Goal: Task Accomplishment & Management: Manage account settings

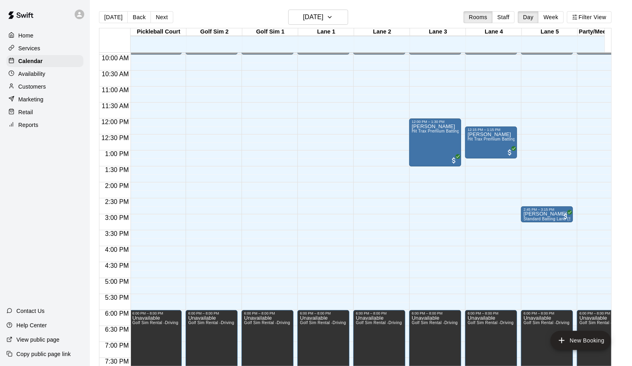
scroll to position [0, 1]
click at [338, 20] on button "[DATE]" at bounding box center [318, 17] width 60 height 15
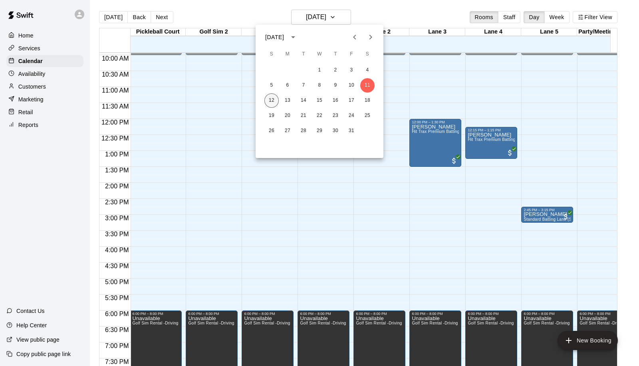
click at [269, 97] on button "12" at bounding box center [271, 100] width 14 height 14
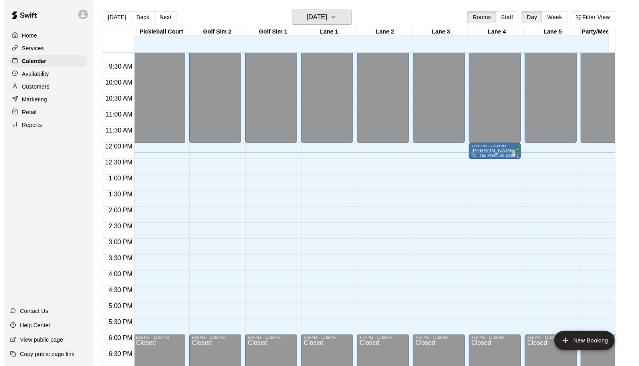
scroll to position [362, 1]
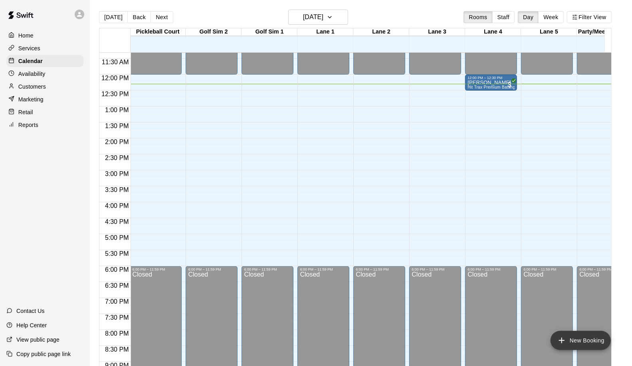
click at [585, 343] on button "New Booking" at bounding box center [581, 340] width 60 height 19
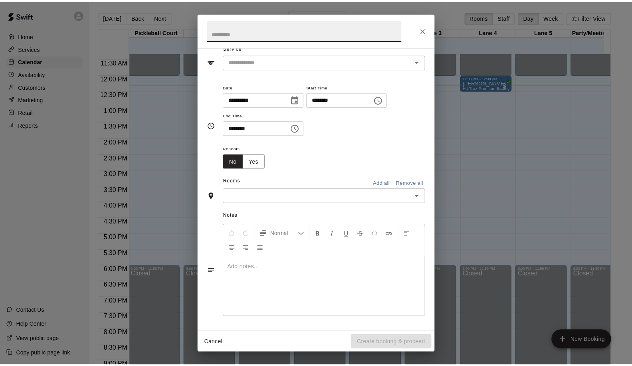
scroll to position [0, 0]
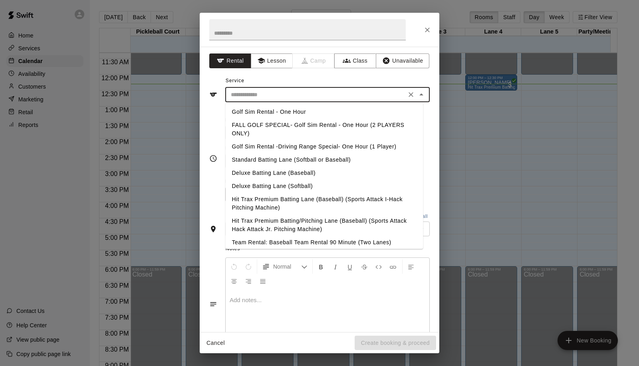
click at [251, 91] on input "text" at bounding box center [316, 95] width 176 height 10
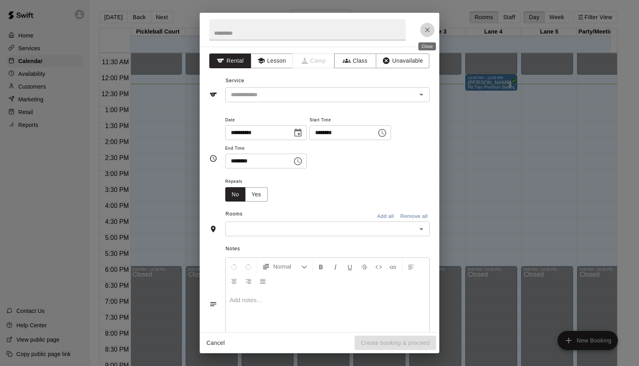
click at [430, 29] on icon "Close" at bounding box center [427, 30] width 8 height 8
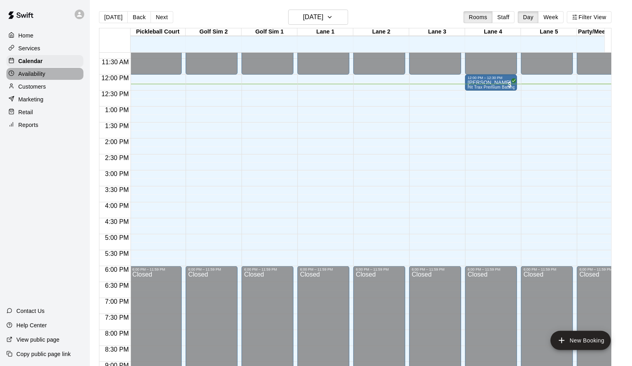
click at [38, 80] on div "Availability" at bounding box center [44, 74] width 77 height 12
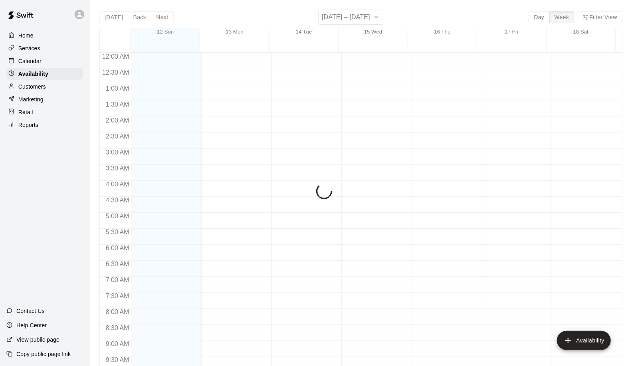
scroll to position [393, 0]
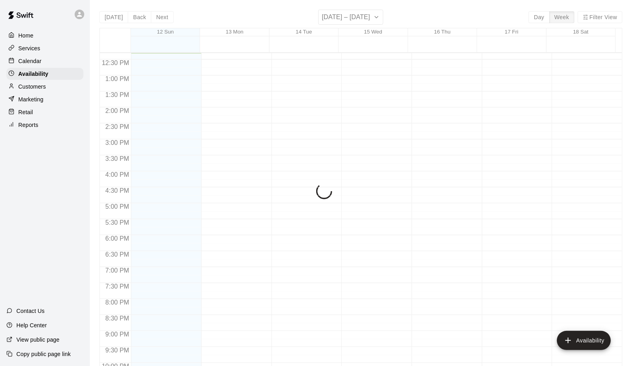
click at [41, 91] on p "Customers" at bounding box center [32, 87] width 28 height 8
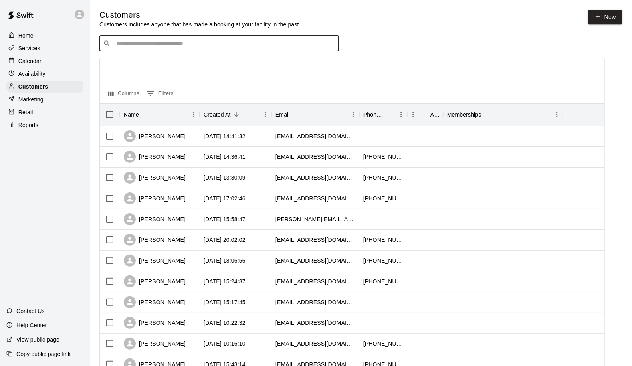
click at [142, 46] on input "Search customers by name or email" at bounding box center [224, 44] width 221 height 8
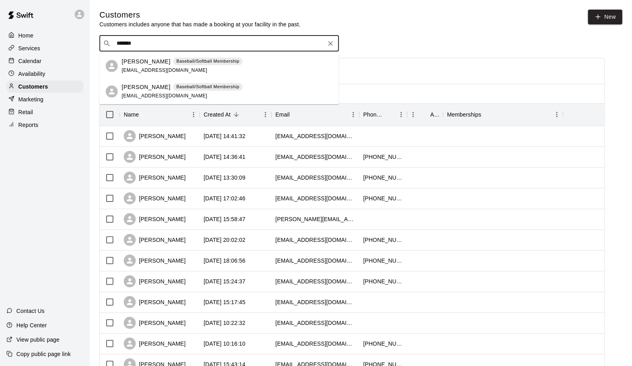
type input "********"
click at [142, 85] on p "[PERSON_NAME]" at bounding box center [146, 87] width 49 height 8
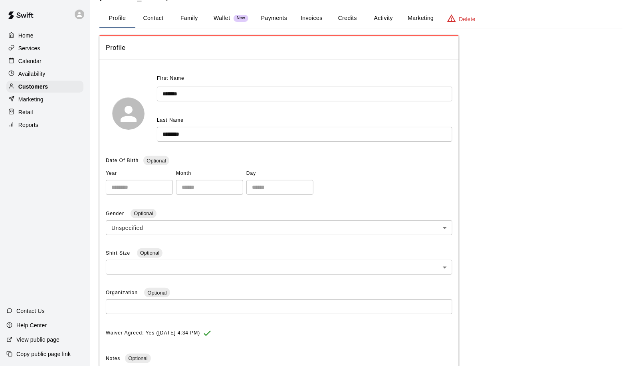
scroll to position [44, 0]
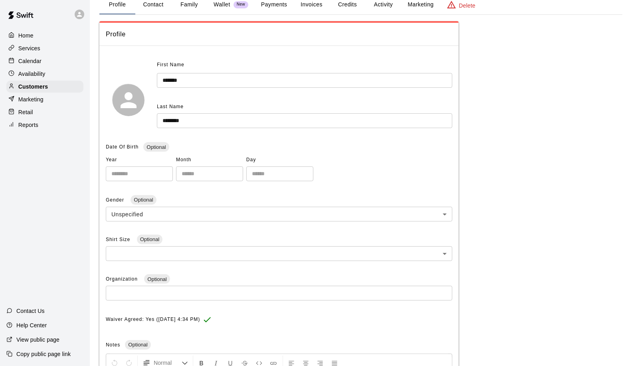
click at [269, 4] on button "Payments" at bounding box center [274, 4] width 39 height 19
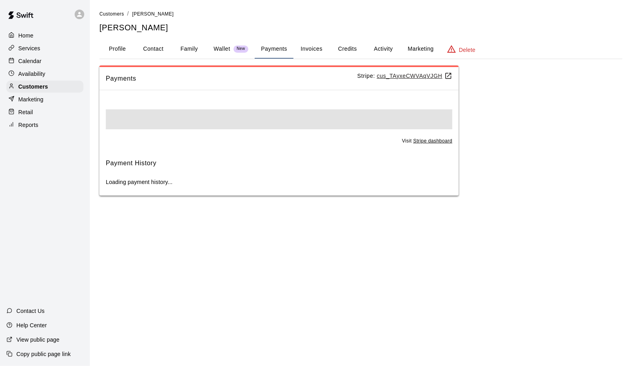
scroll to position [0, 0]
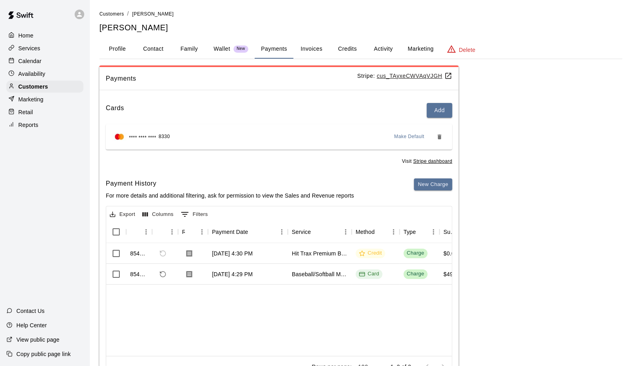
click at [346, 50] on button "Credits" at bounding box center [347, 49] width 36 height 19
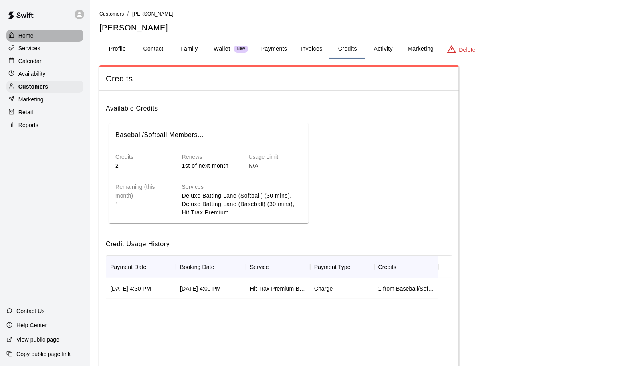
click at [27, 38] on p "Home" at bounding box center [25, 36] width 15 height 8
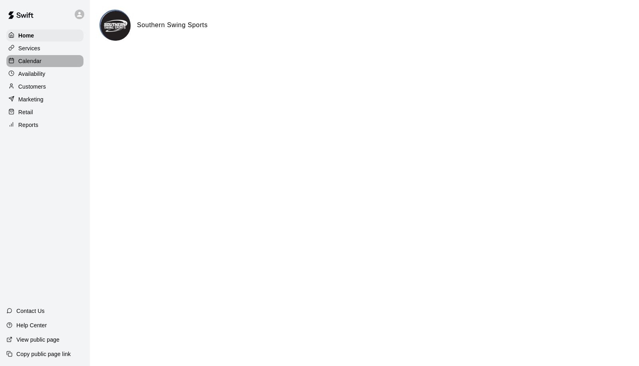
click at [14, 58] on div "Calendar" at bounding box center [44, 61] width 77 height 12
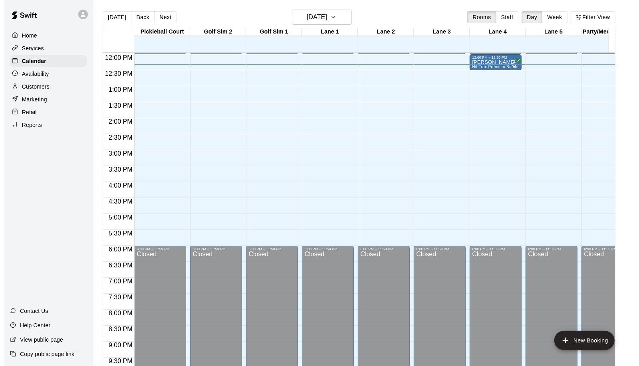
scroll to position [317, 0]
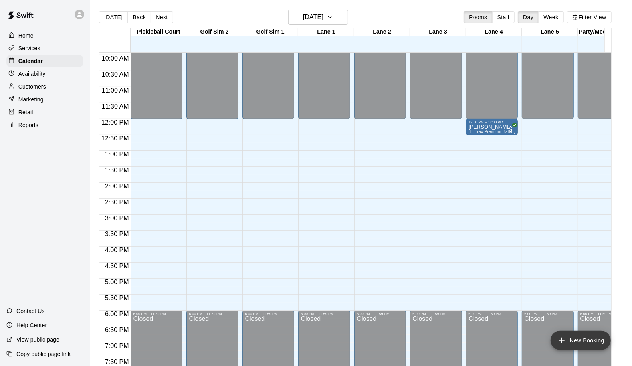
click at [601, 338] on button "New Booking" at bounding box center [581, 340] width 60 height 19
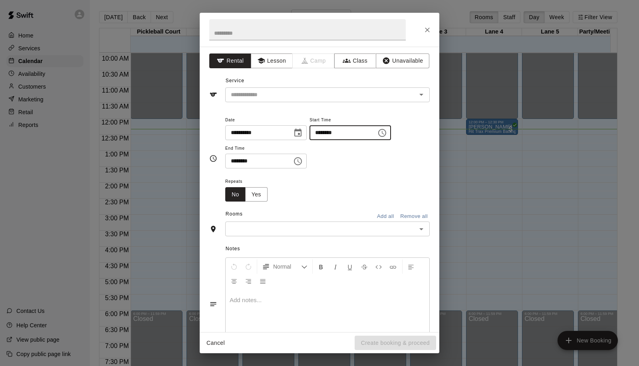
click at [330, 131] on input "********" at bounding box center [339, 132] width 61 height 15
type input "********"
click at [230, 157] on input "********" at bounding box center [255, 161] width 61 height 15
type input "********"
click at [250, 230] on input "text" at bounding box center [321, 229] width 186 height 10
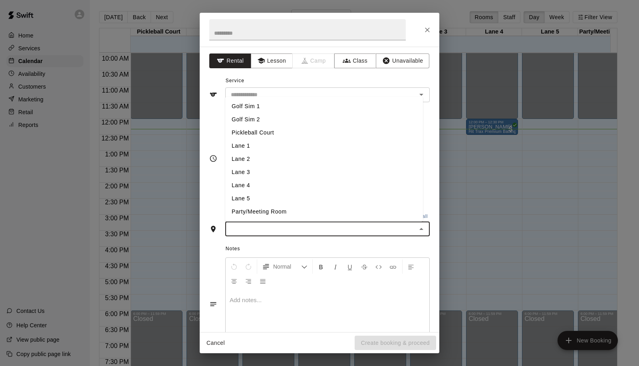
click at [280, 181] on li "Lane 4" at bounding box center [324, 185] width 198 height 13
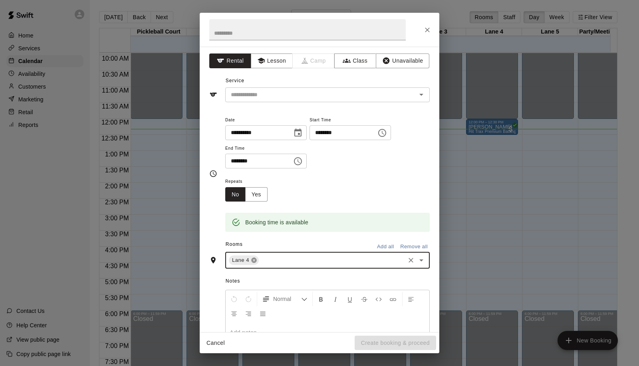
click at [254, 258] on icon at bounding box center [253, 260] width 5 height 5
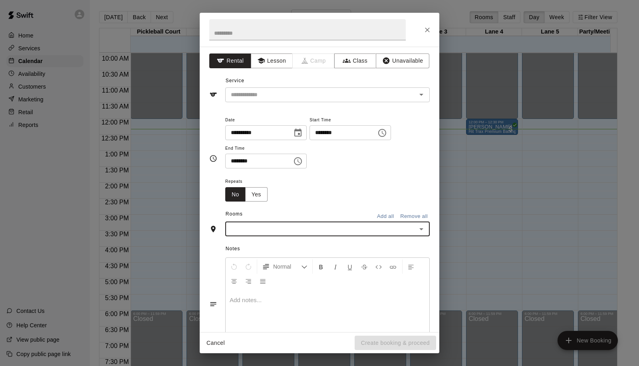
click at [413, 222] on div "​" at bounding box center [327, 229] width 204 height 15
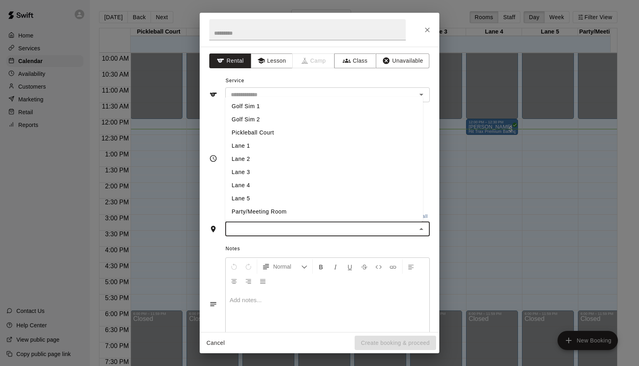
click at [297, 174] on li "Lane 3" at bounding box center [324, 172] width 198 height 13
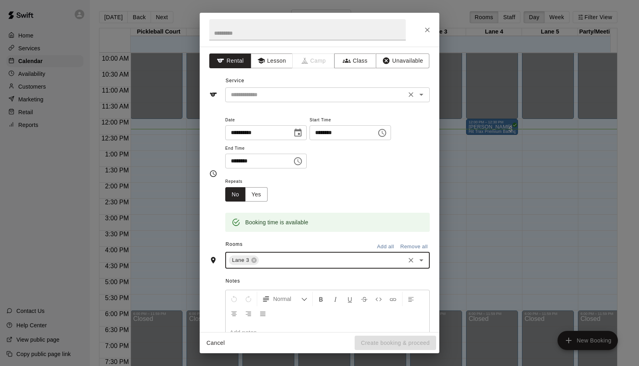
click at [277, 98] on input "text" at bounding box center [316, 95] width 176 height 10
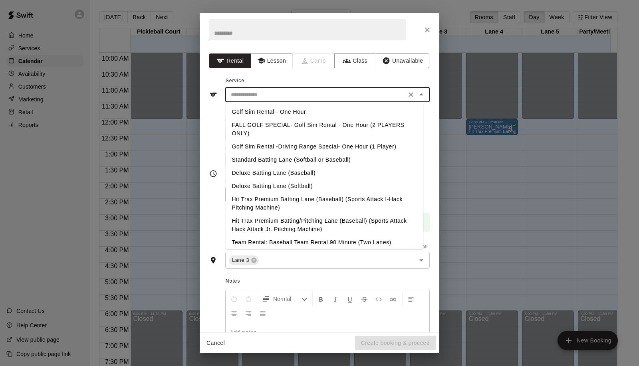
scroll to position [44, 0]
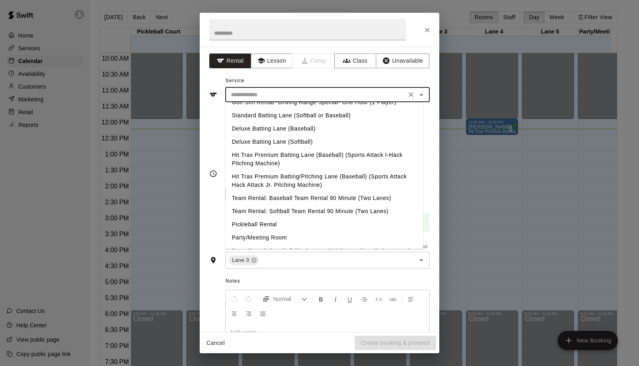
click at [299, 157] on li "Hit Trax Premium Batting Lane (Baseball) (Sports Attack I-Hack Pitching Machine)" at bounding box center [324, 160] width 198 height 22
type input "**********"
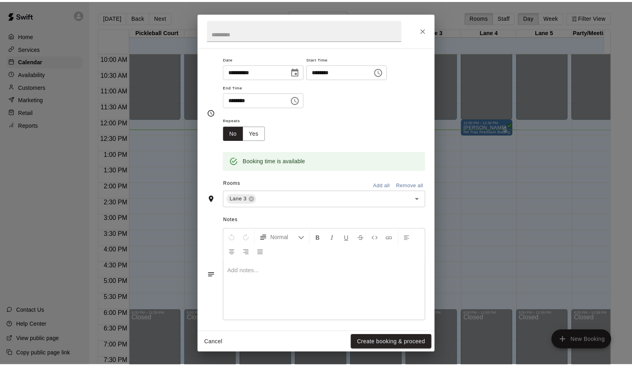
scroll to position [65, 0]
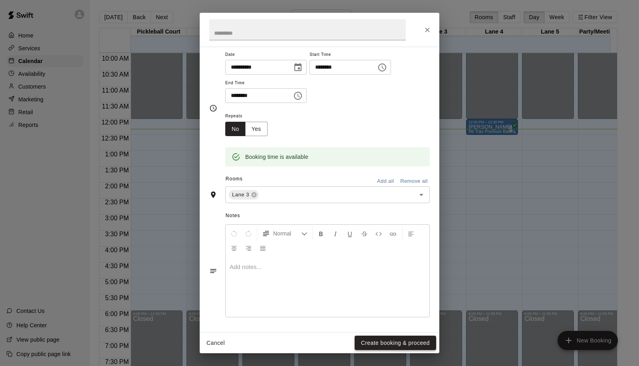
click at [375, 339] on button "Create booking & proceed" at bounding box center [395, 343] width 81 height 15
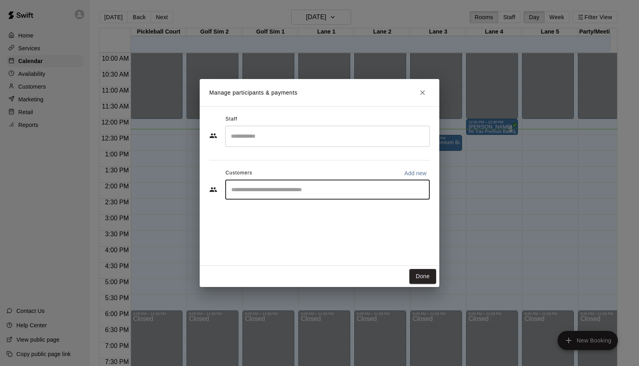
click at [288, 192] on input "Start typing to search customers..." at bounding box center [327, 190] width 197 height 8
type input "*"
type input "*****"
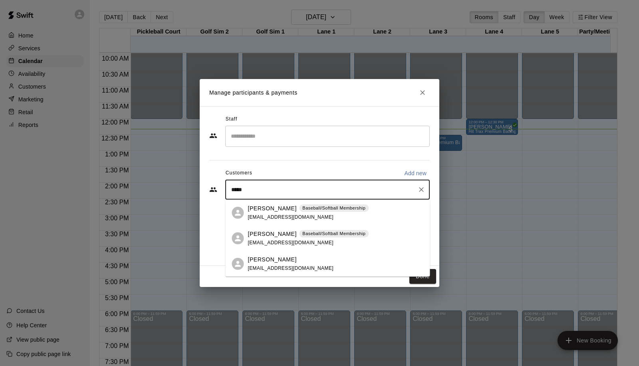
click at [279, 241] on span "[EMAIL_ADDRESS][DOMAIN_NAME]" at bounding box center [291, 243] width 86 height 6
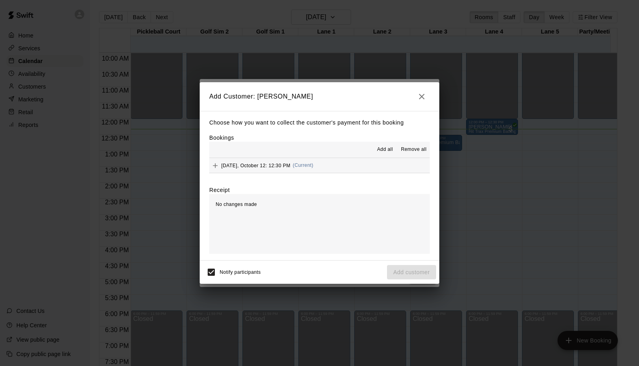
click at [234, 164] on span "[DATE], October 12: 12:30 PM" at bounding box center [255, 166] width 69 height 6
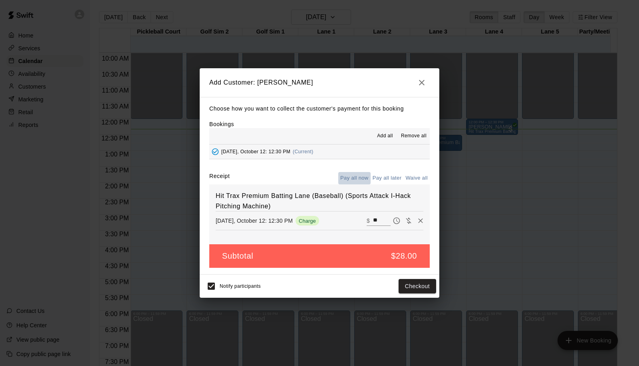
click at [365, 179] on button "Pay all now" at bounding box center [354, 178] width 32 height 12
click at [417, 281] on button "Checkout" at bounding box center [418, 286] width 38 height 15
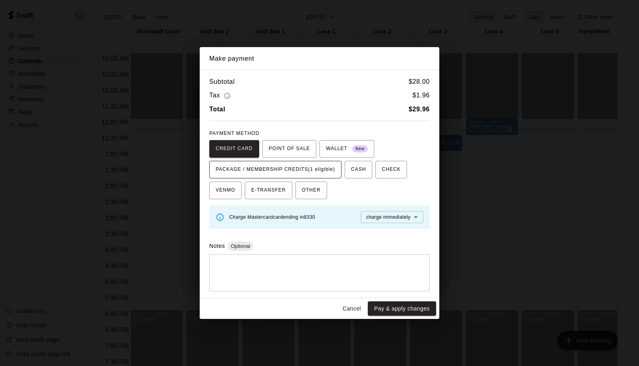
click at [310, 170] on span "PACKAGE / MEMBERSHIP CREDITS (1 eligible)" at bounding box center [275, 169] width 119 height 13
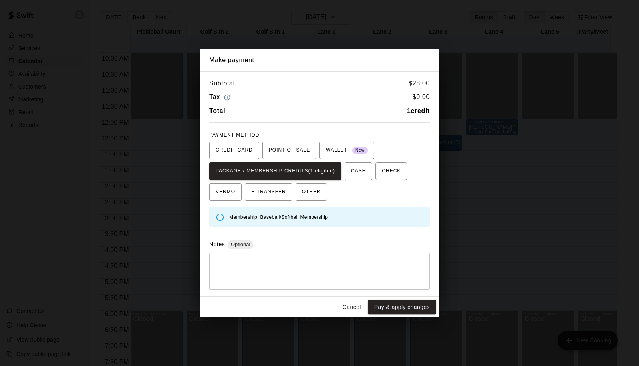
click at [405, 308] on button "Pay & apply changes" at bounding box center [402, 307] width 68 height 15
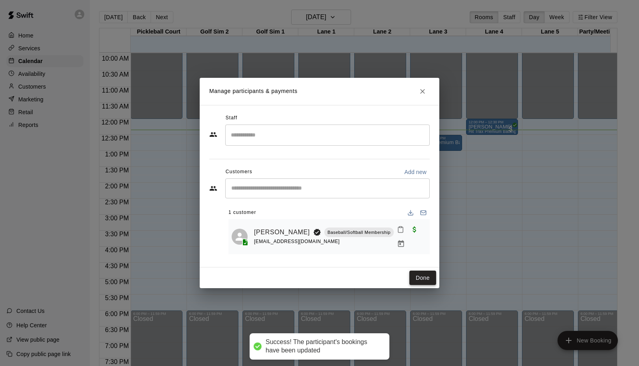
click at [428, 282] on button "Done" at bounding box center [422, 278] width 27 height 15
